Goal: Navigation & Orientation: Find specific page/section

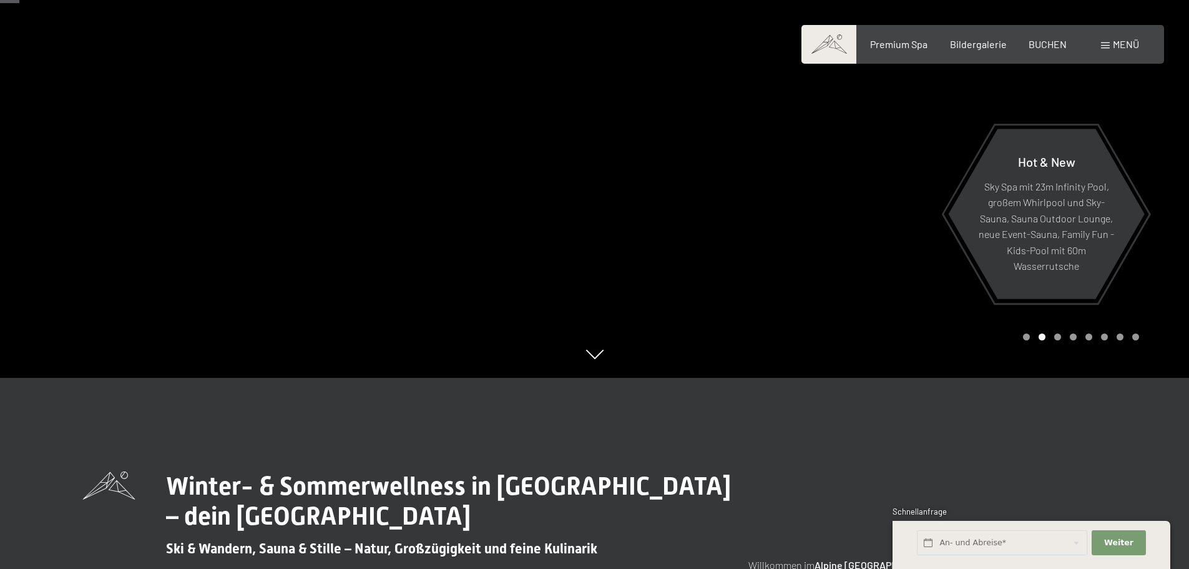
scroll to position [125, 0]
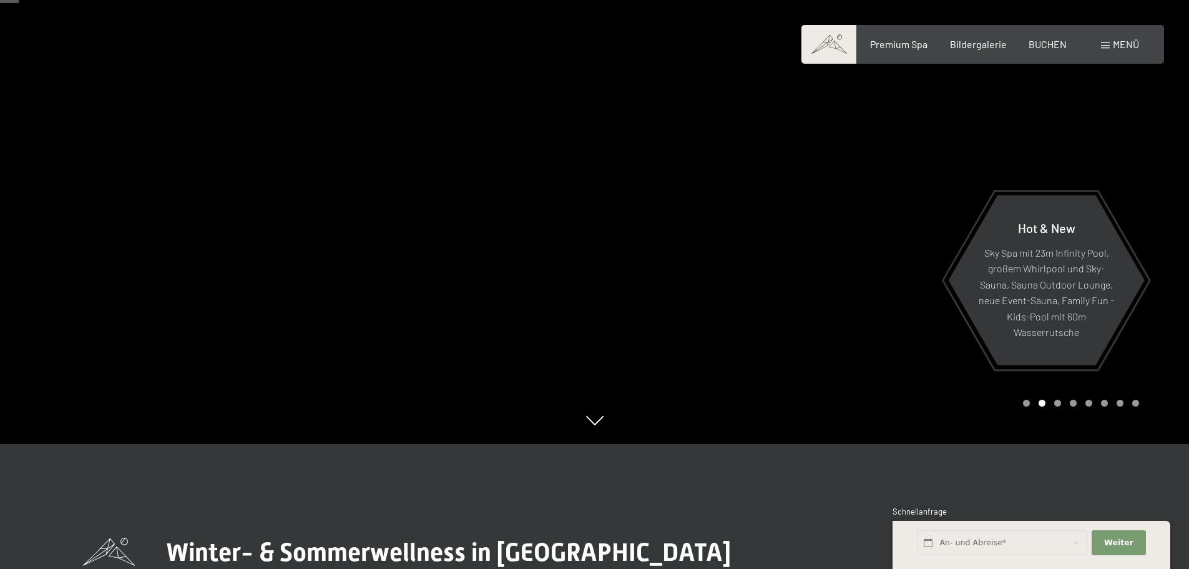
click at [958, 50] on div "Premium Spa Bildergalerie BUCHEN" at bounding box center [957, 44] width 262 height 14
click at [967, 42] on span "Bildergalerie" at bounding box center [978, 42] width 57 height 12
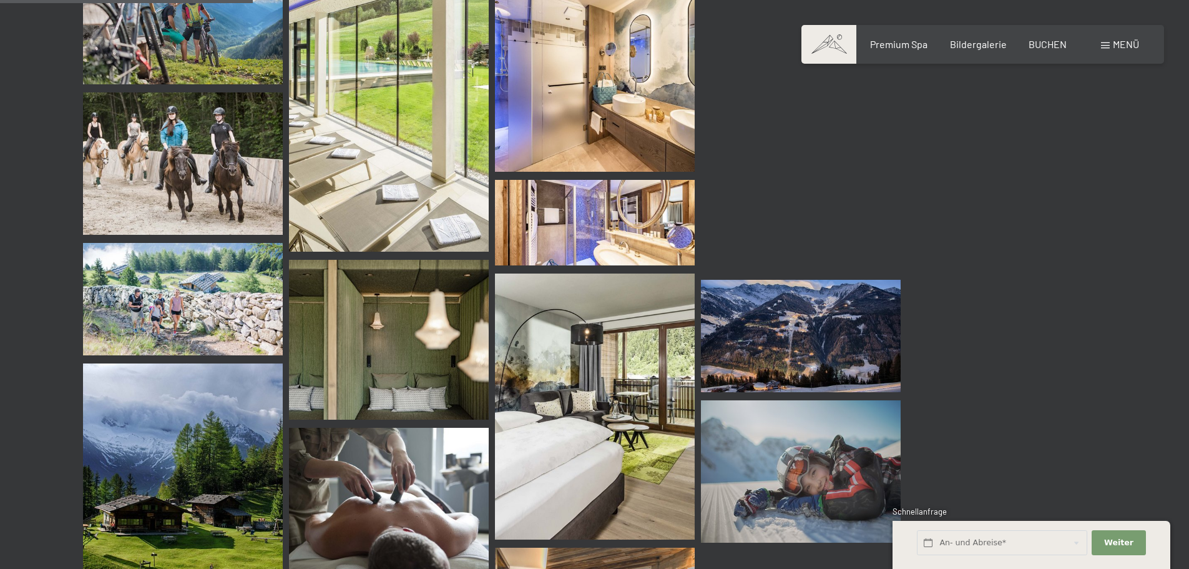
scroll to position [3058, 0]
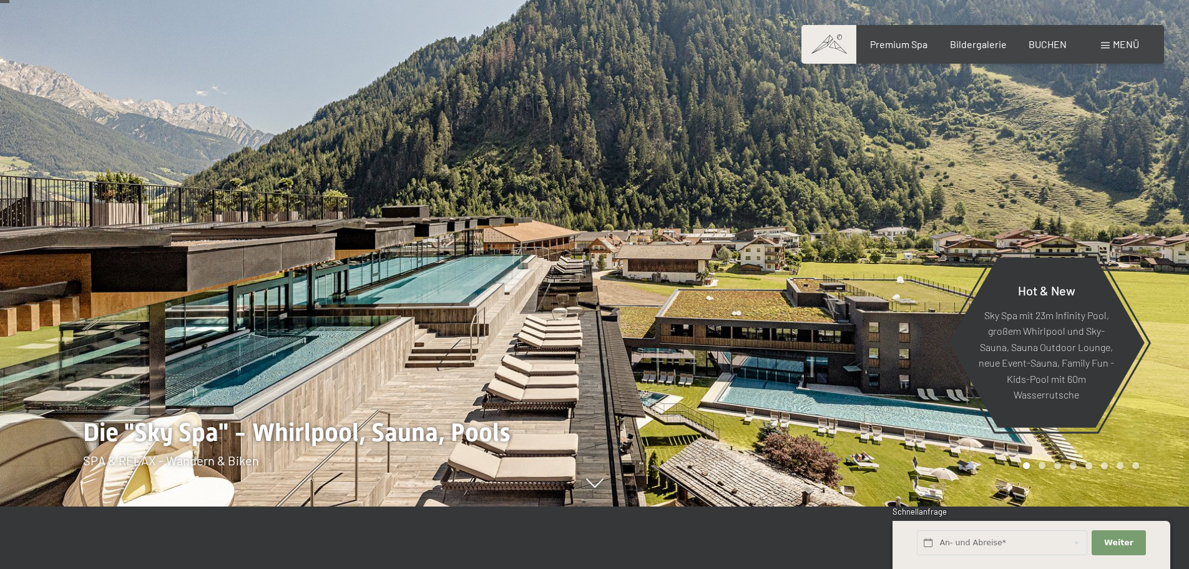
click at [1111, 47] on div "Menü" at bounding box center [1120, 44] width 38 height 14
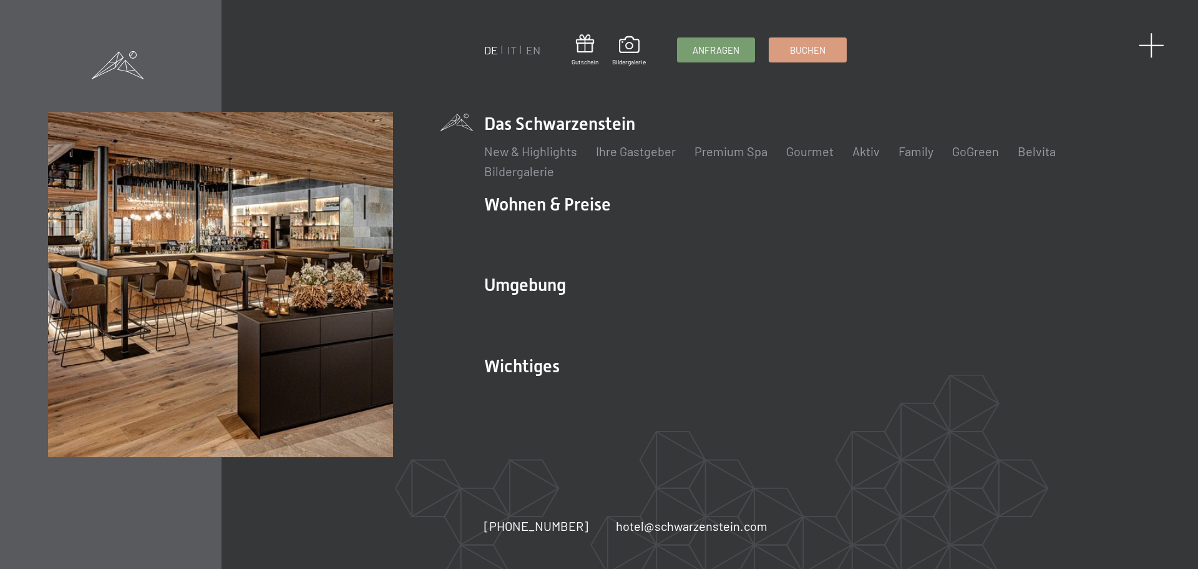
click at [1150, 47] on span at bounding box center [1152, 45] width 26 height 26
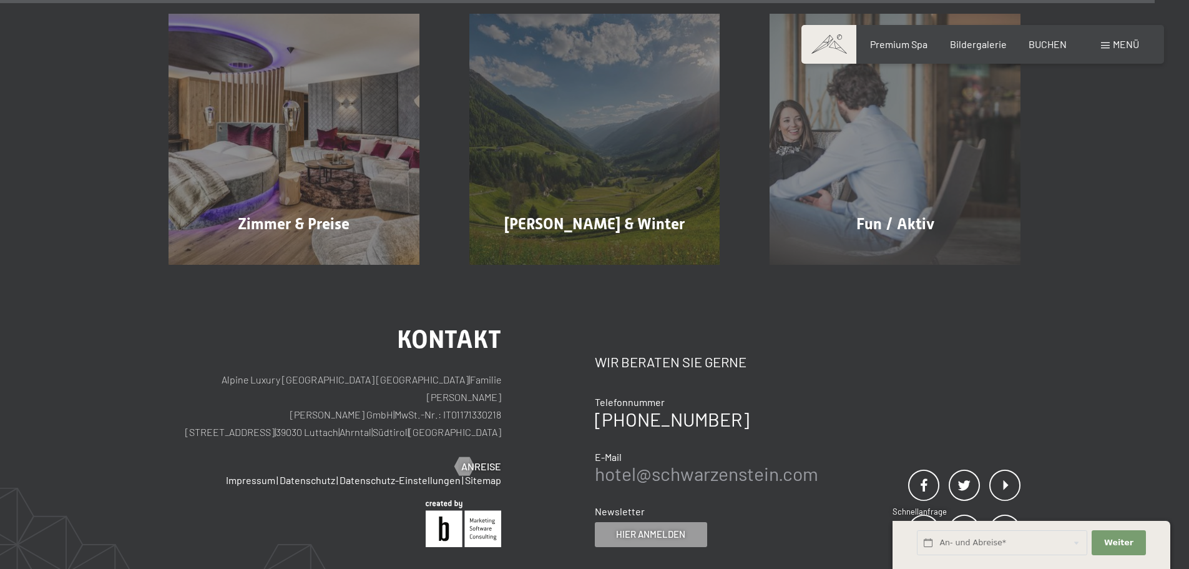
scroll to position [7115, 0]
